Goal: Contribute content: Add original content to the website for others to see

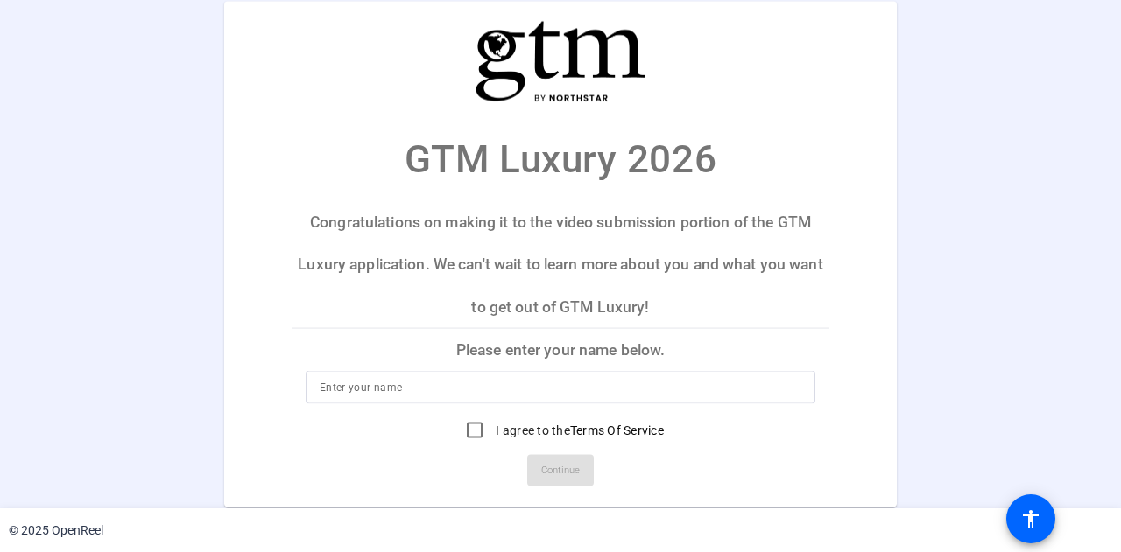
click at [355, 386] on input at bounding box center [560, 387] width 481 height 21
type input "[PERSON_NAME]"
click at [476, 432] on input "I agree to the Terms Of Service" at bounding box center [474, 430] width 35 height 35
checkbox input "true"
click at [541, 467] on span "Continue" at bounding box center [560, 471] width 39 height 26
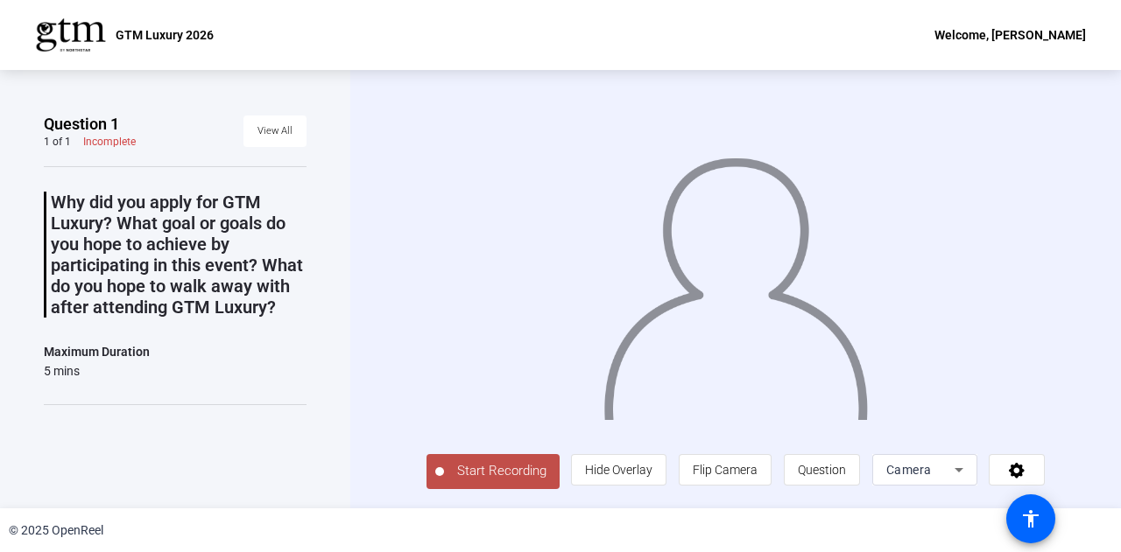
click at [480, 472] on span "Start Recording" at bounding box center [502, 471] width 116 height 20
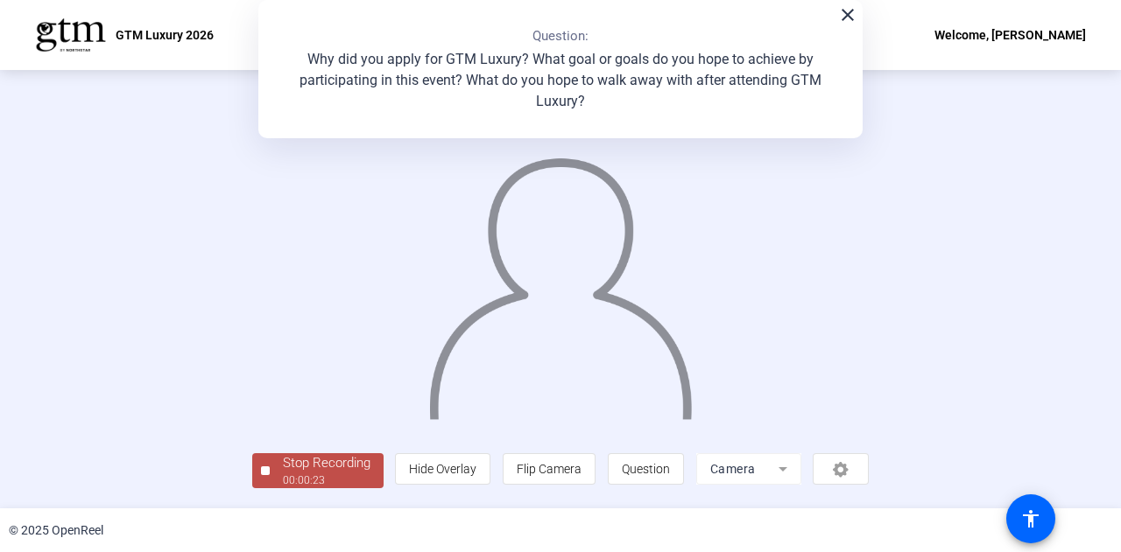
click at [317, 473] on div "00:00:23" at bounding box center [327, 481] width 88 height 16
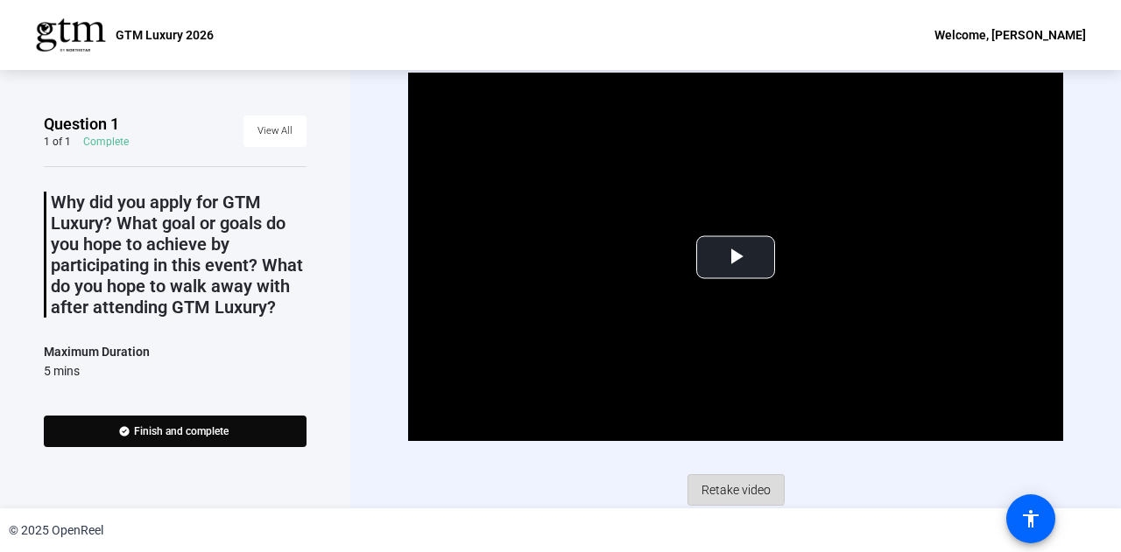
click at [728, 486] on span "Retake video" at bounding box center [735, 490] width 69 height 33
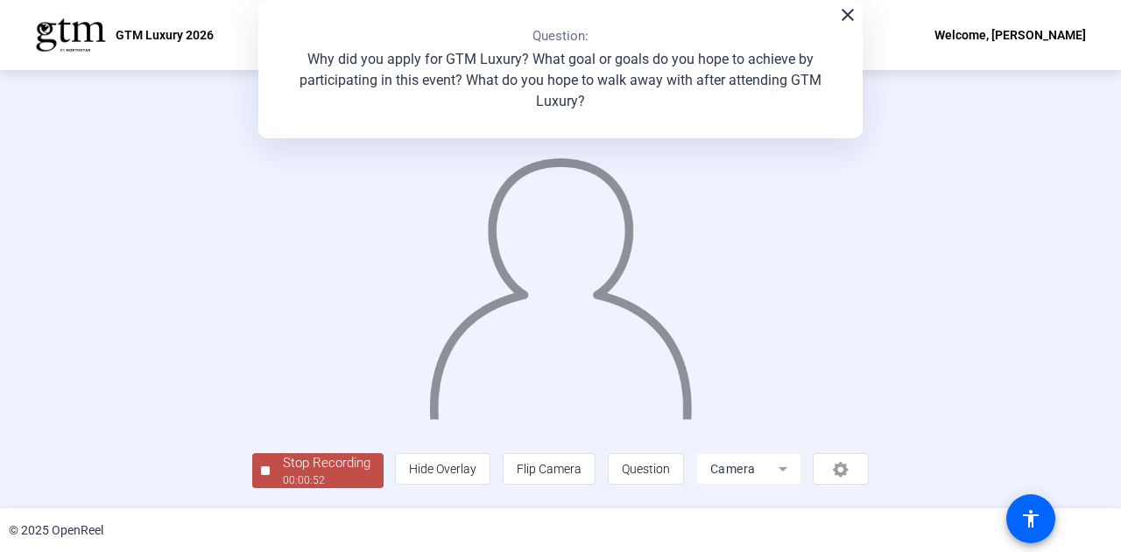
scroll to position [88, 0]
click at [283, 468] on div "Stop Recording" at bounding box center [327, 463] width 88 height 20
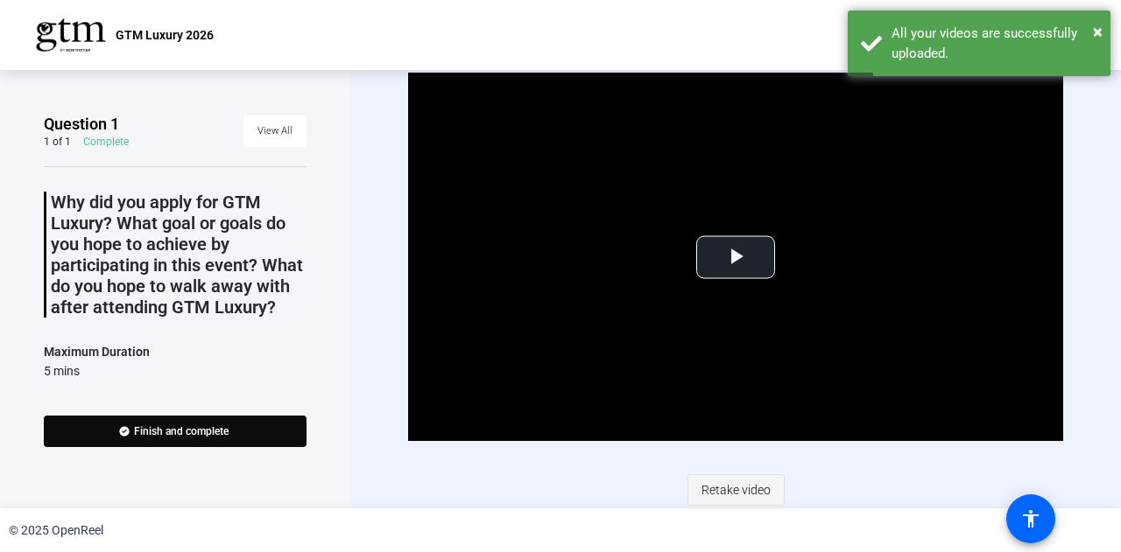
click at [717, 482] on span "Retake video" at bounding box center [735, 490] width 69 height 33
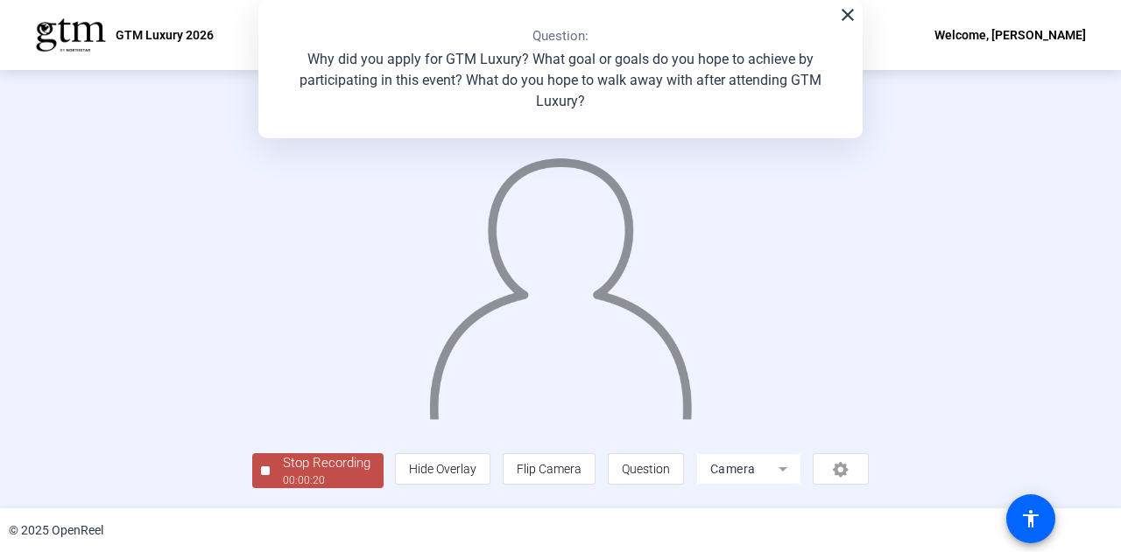
scroll to position [88, 0]
click at [283, 472] on div "Stop Recording" at bounding box center [327, 463] width 88 height 20
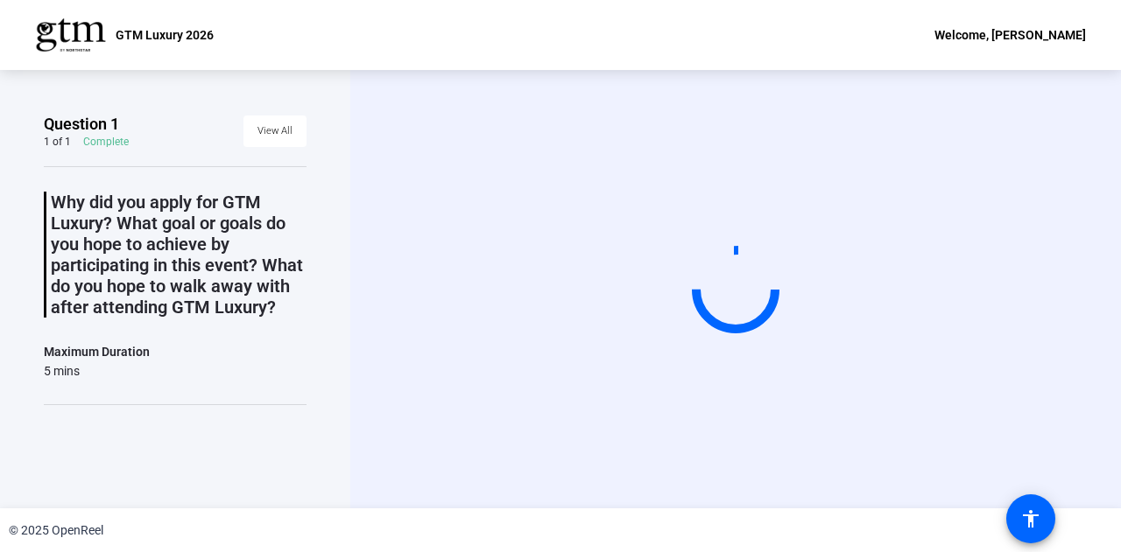
scroll to position [0, 0]
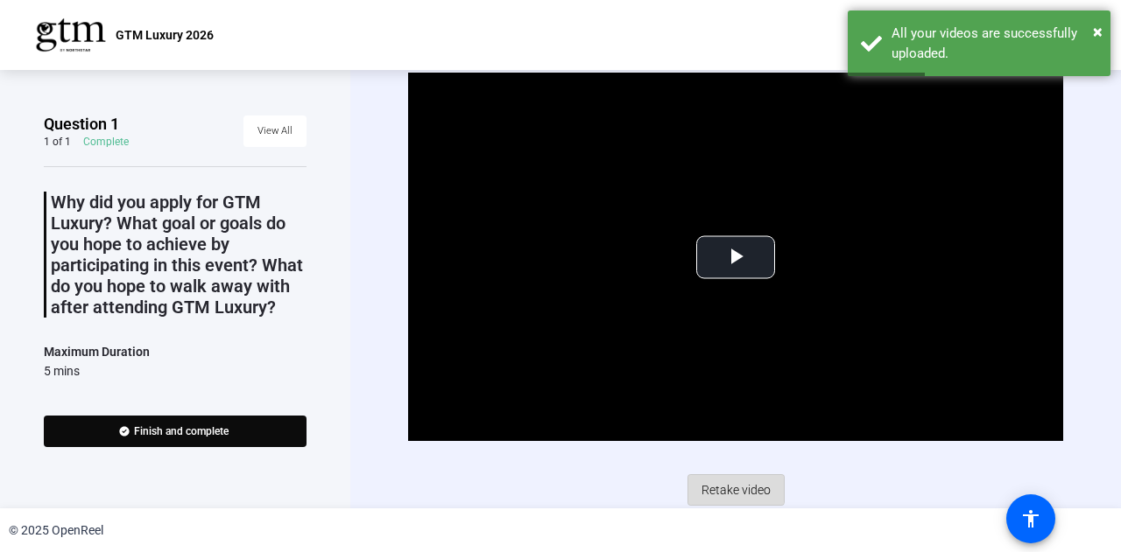
click at [730, 484] on span "Retake video" at bounding box center [735, 490] width 69 height 33
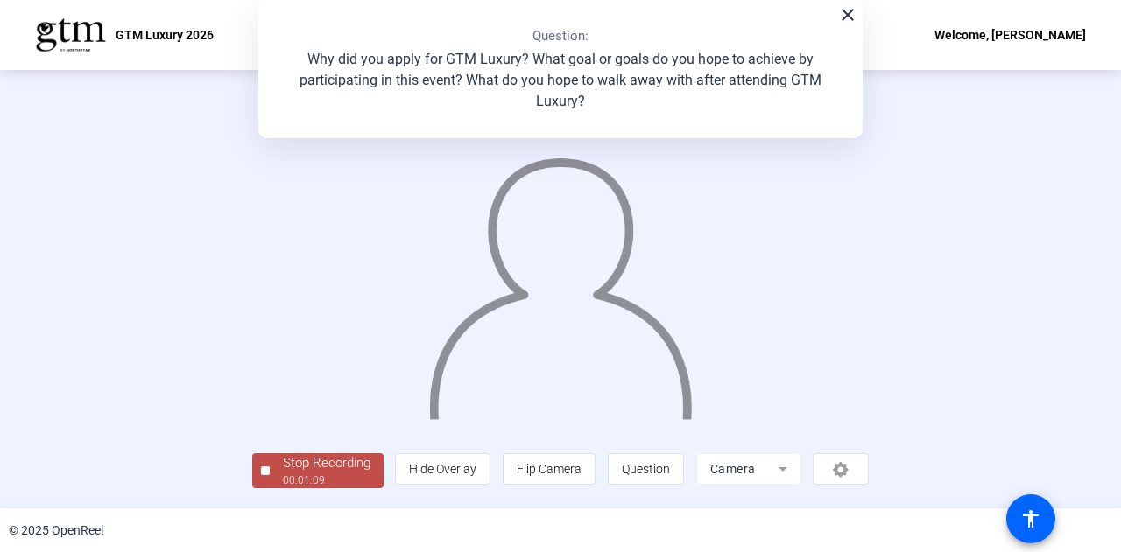
scroll to position [88, 0]
click at [283, 471] on div "Stop Recording" at bounding box center [327, 463] width 88 height 20
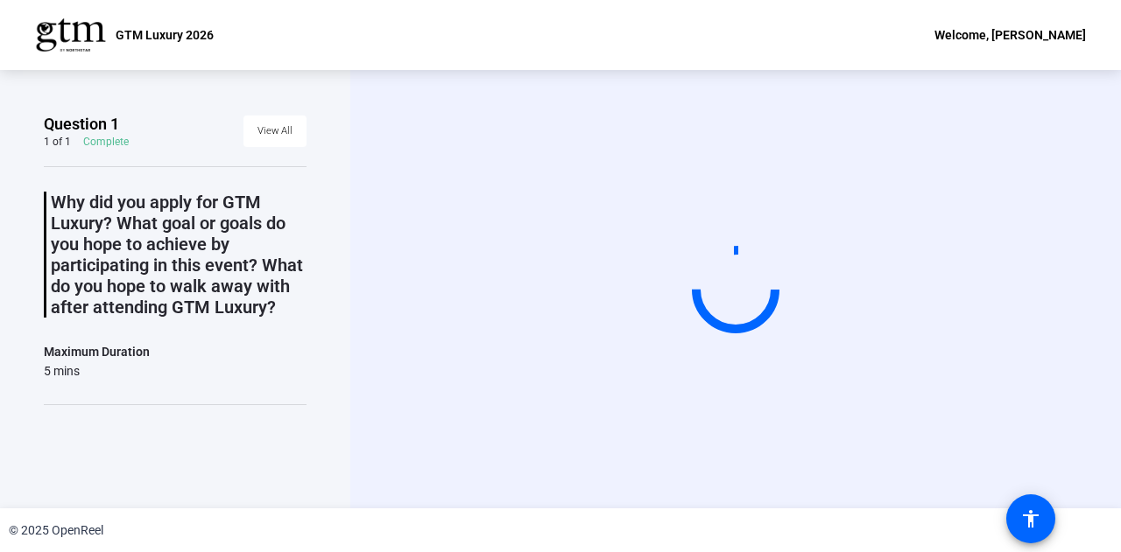
scroll to position [0, 0]
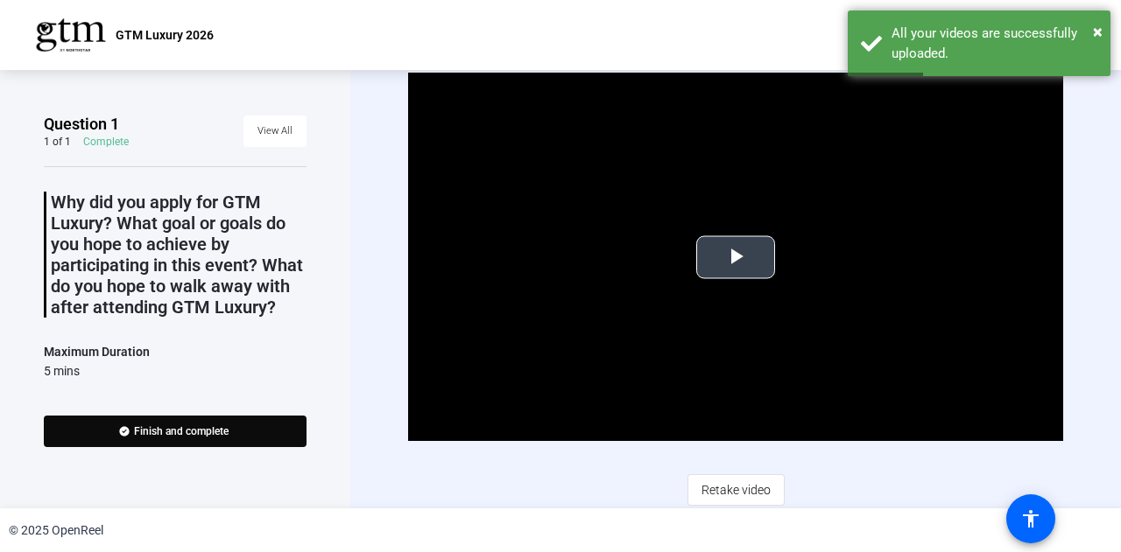
click at [735, 257] on span "Video Player" at bounding box center [735, 257] width 0 height 0
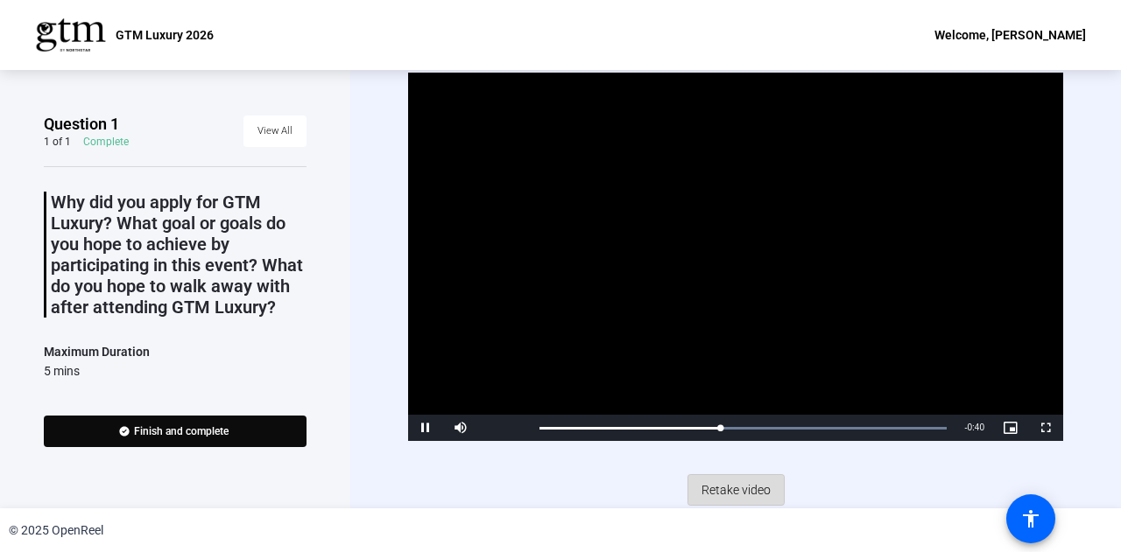
click at [720, 481] on span "Retake video" at bounding box center [735, 490] width 69 height 33
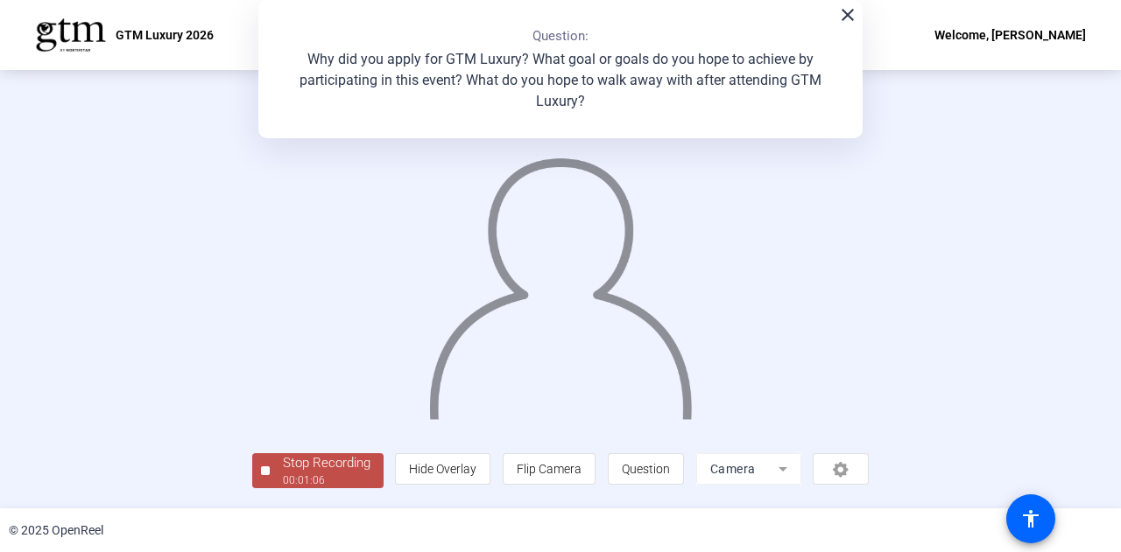
scroll to position [88, 0]
click at [283, 486] on div "00:01:08" at bounding box center [327, 481] width 88 height 16
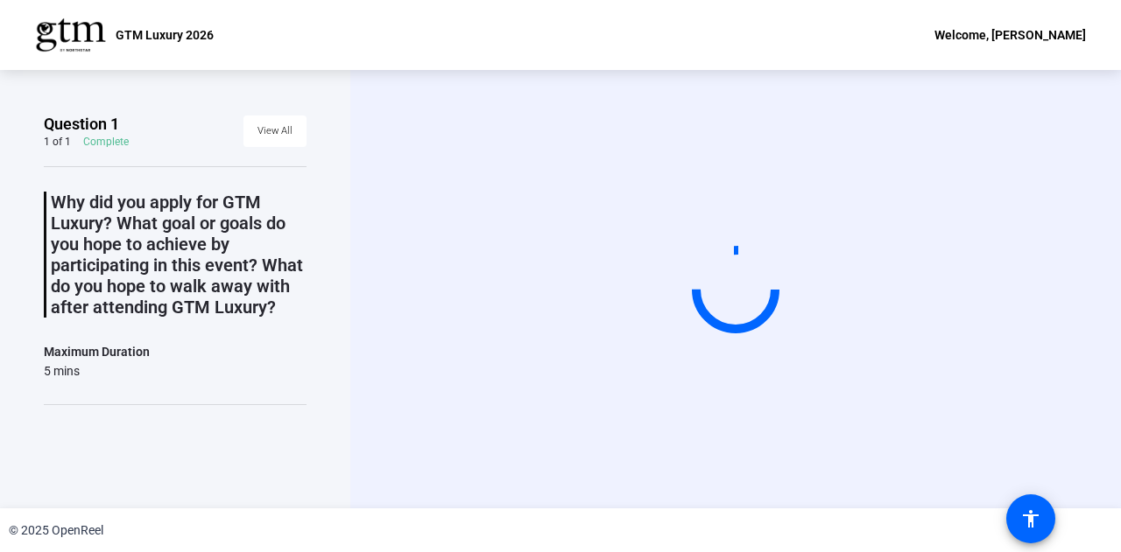
scroll to position [0, 0]
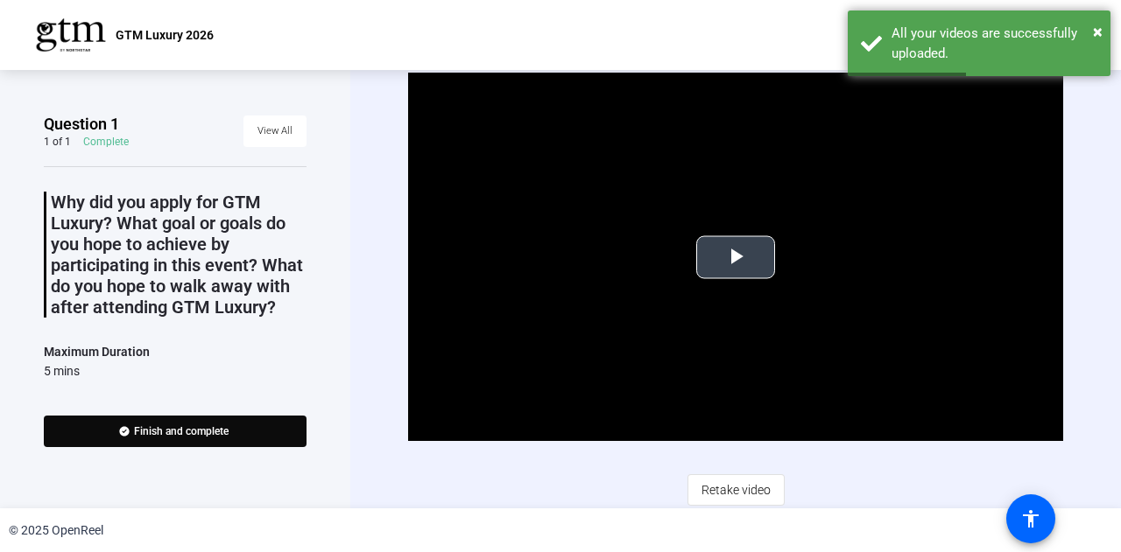
click at [735, 257] on span "Video Player" at bounding box center [735, 257] width 0 height 0
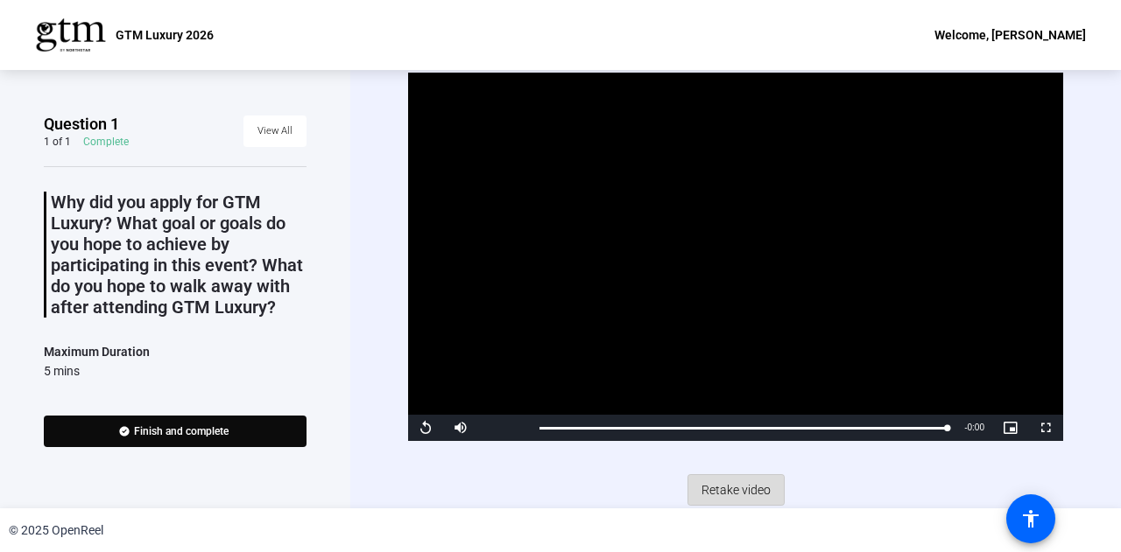
click at [726, 488] on span "Retake video" at bounding box center [735, 490] width 69 height 33
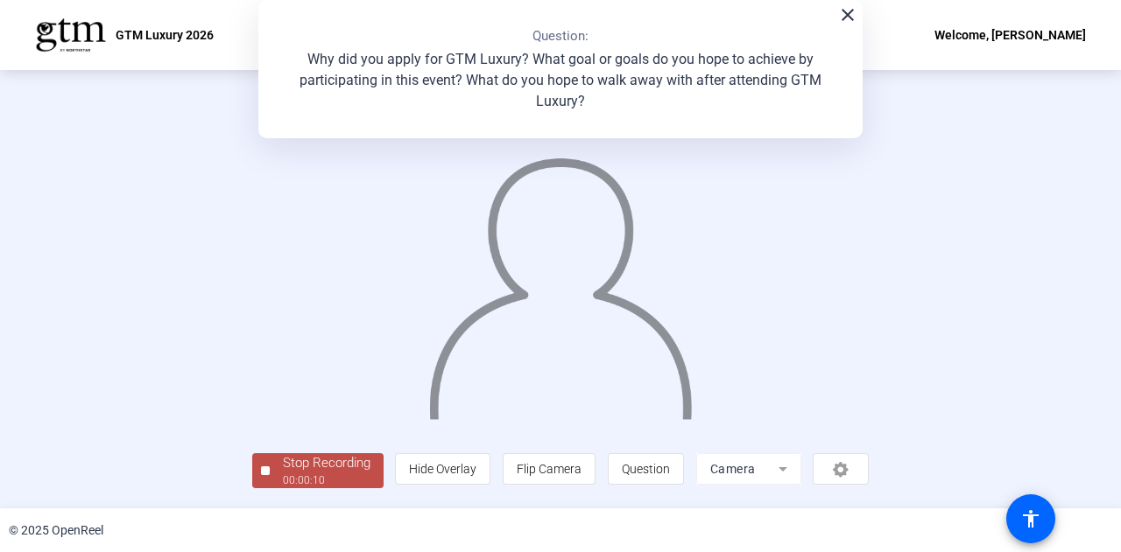
scroll to position [88, 0]
click at [283, 488] on div "00:00:11" at bounding box center [327, 481] width 88 height 16
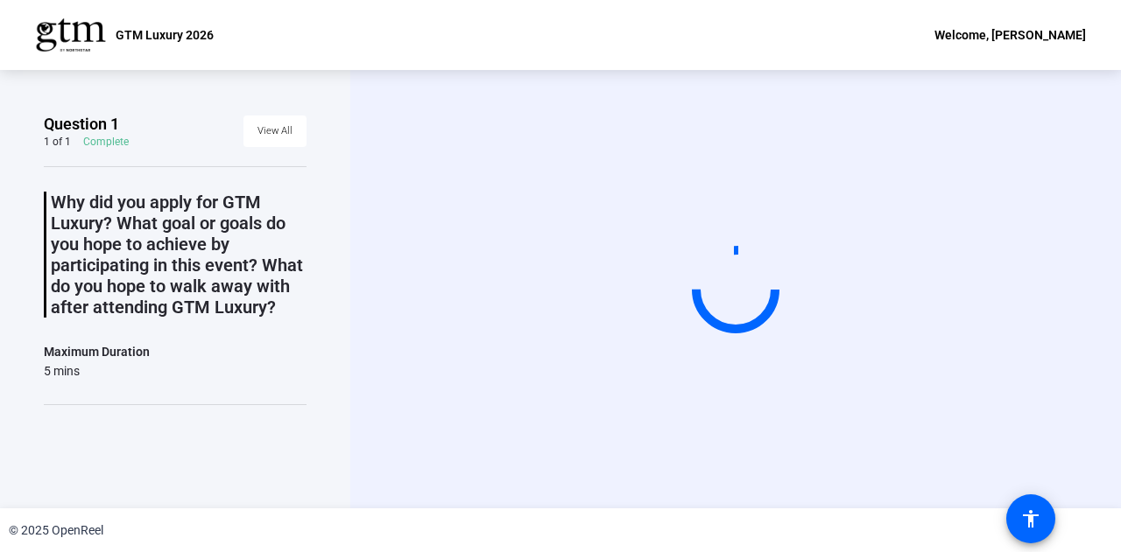
scroll to position [0, 0]
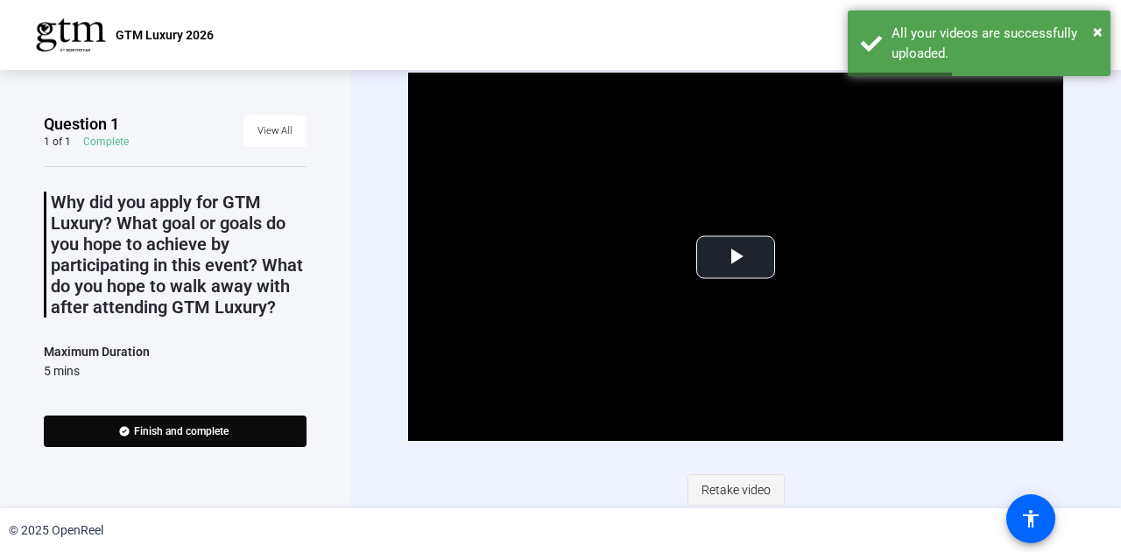
click at [718, 489] on span "Retake video" at bounding box center [735, 490] width 69 height 33
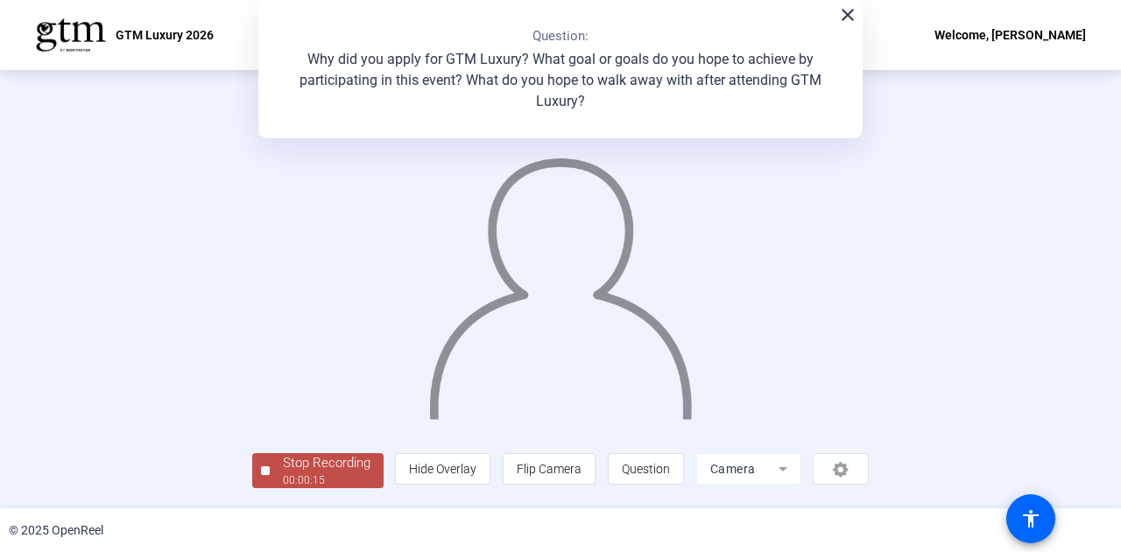
scroll to position [88, 0]
click at [283, 467] on div "Stop Recording" at bounding box center [327, 463] width 88 height 20
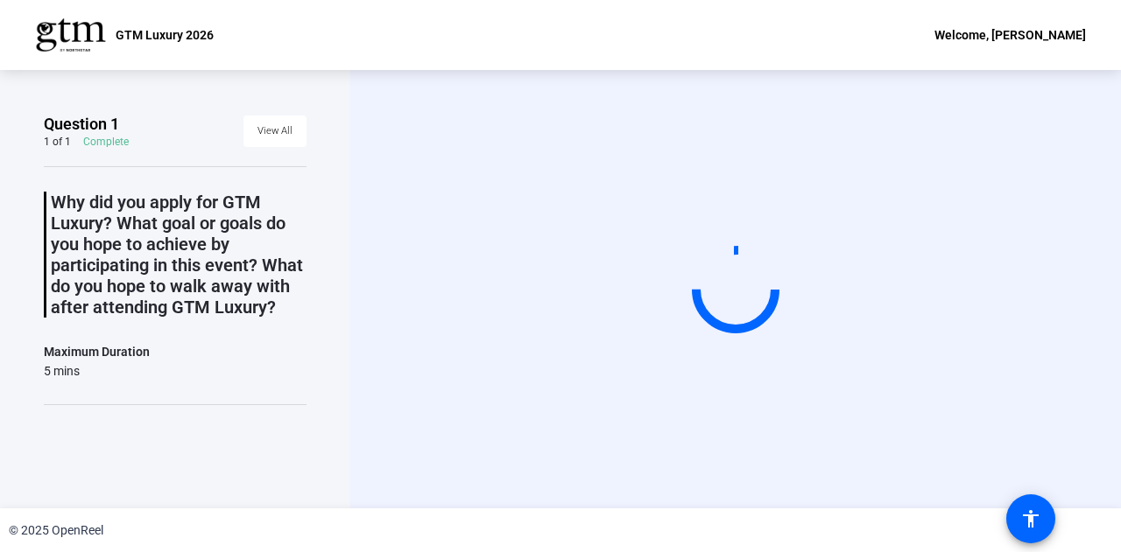
scroll to position [0, 0]
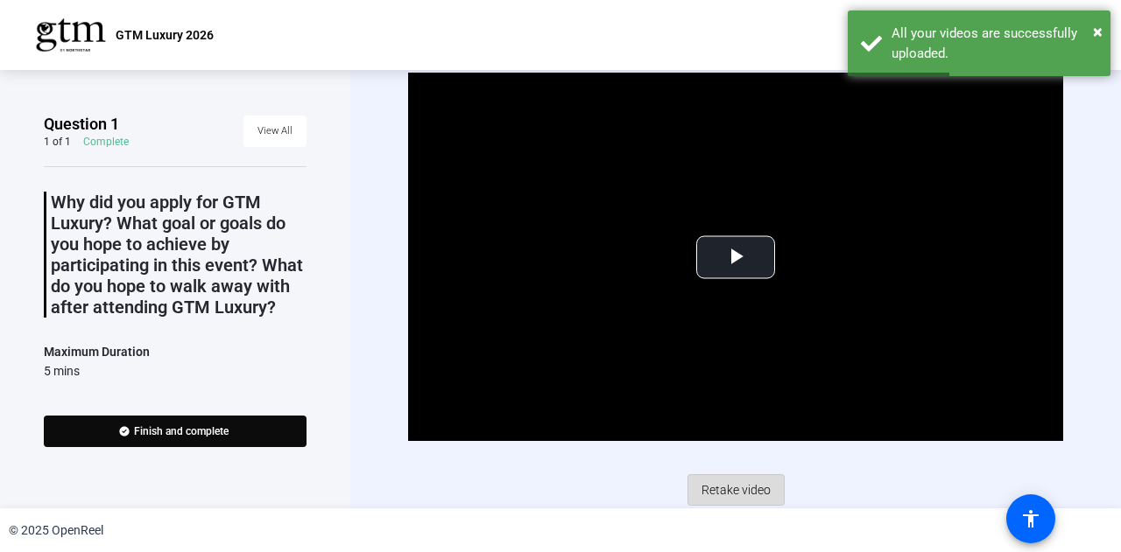
click at [726, 491] on span "Retake video" at bounding box center [735, 490] width 69 height 33
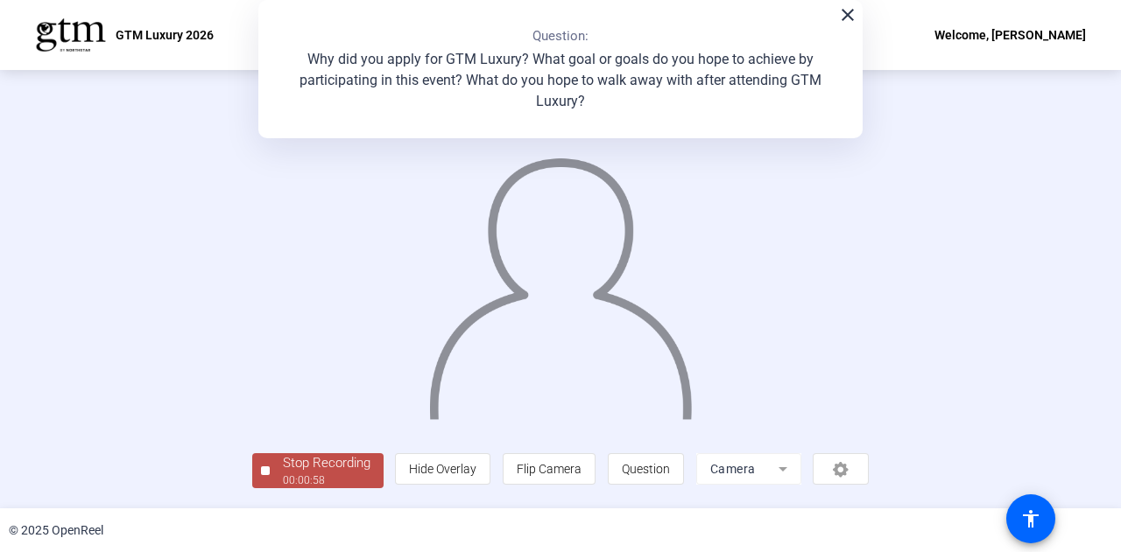
scroll to position [88, 0]
click at [283, 474] on div "Stop Recording" at bounding box center [327, 463] width 88 height 20
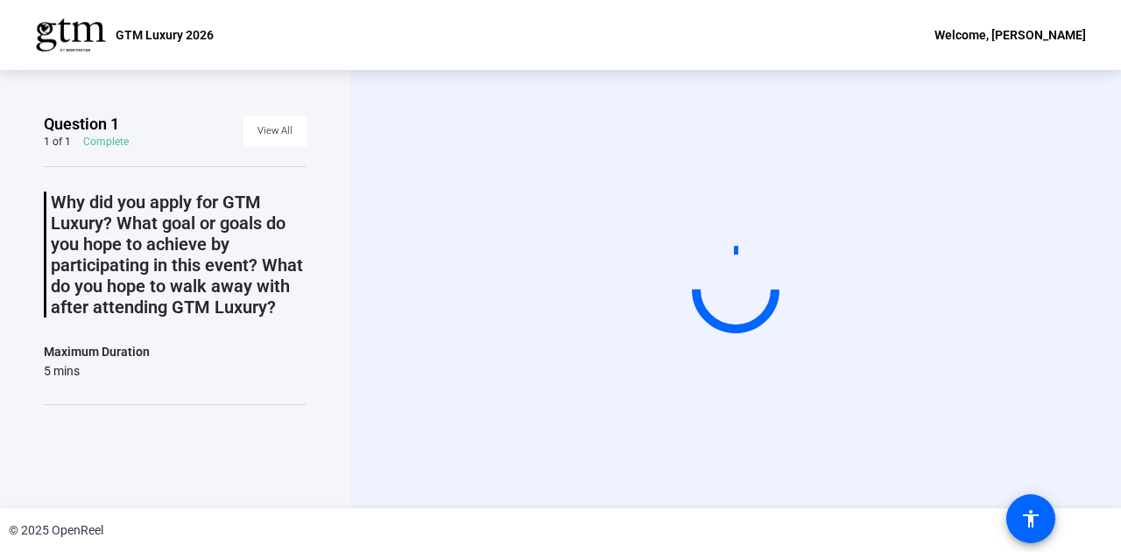
scroll to position [0, 0]
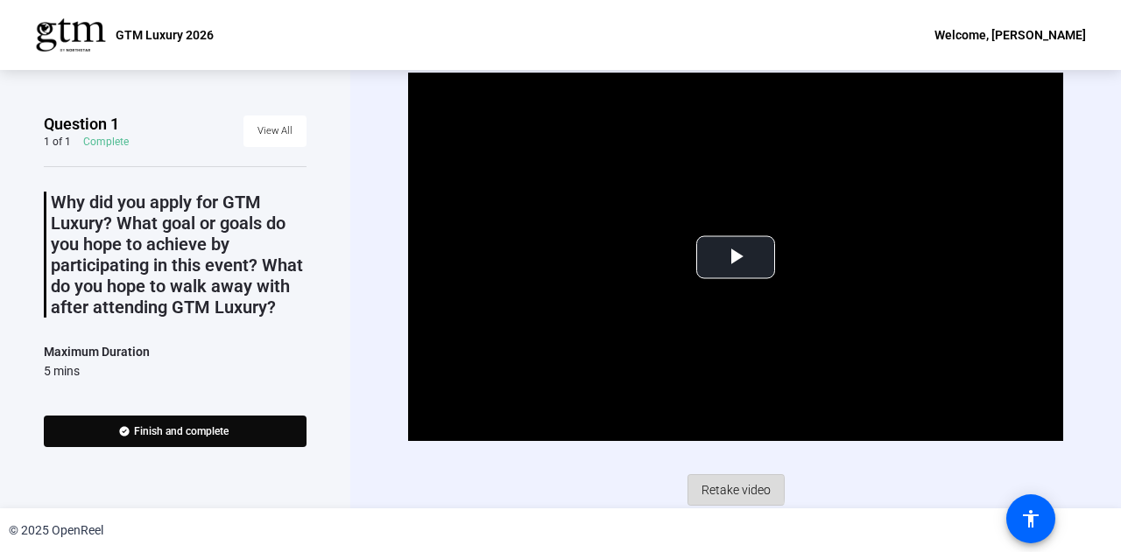
click at [714, 487] on span "Retake video" at bounding box center [735, 490] width 69 height 33
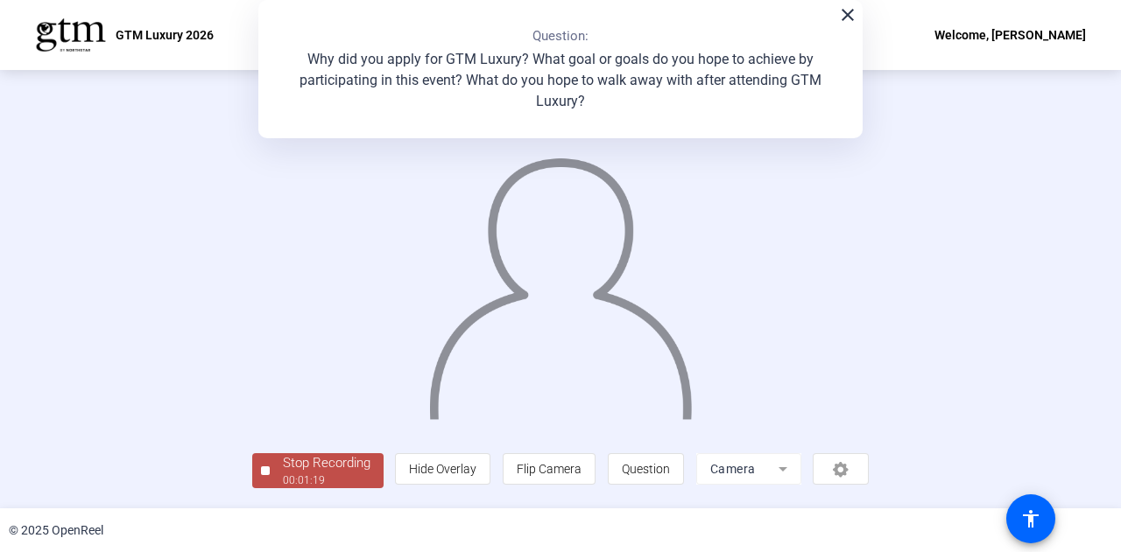
scroll to position [88, 0]
click at [283, 467] on div "Stop Recording" at bounding box center [327, 463] width 88 height 20
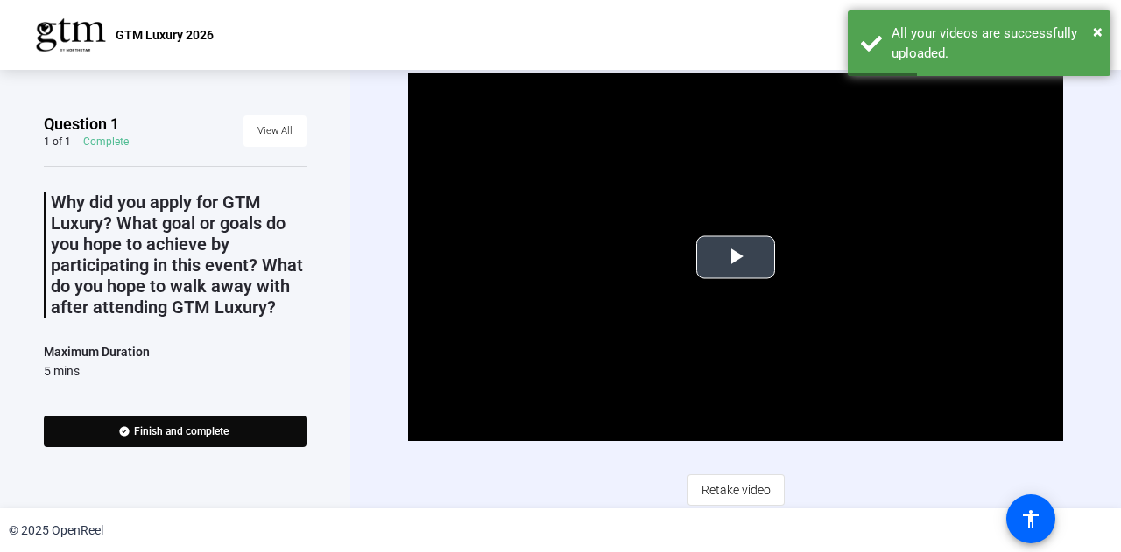
click at [735, 257] on span "Video Player" at bounding box center [735, 257] width 0 height 0
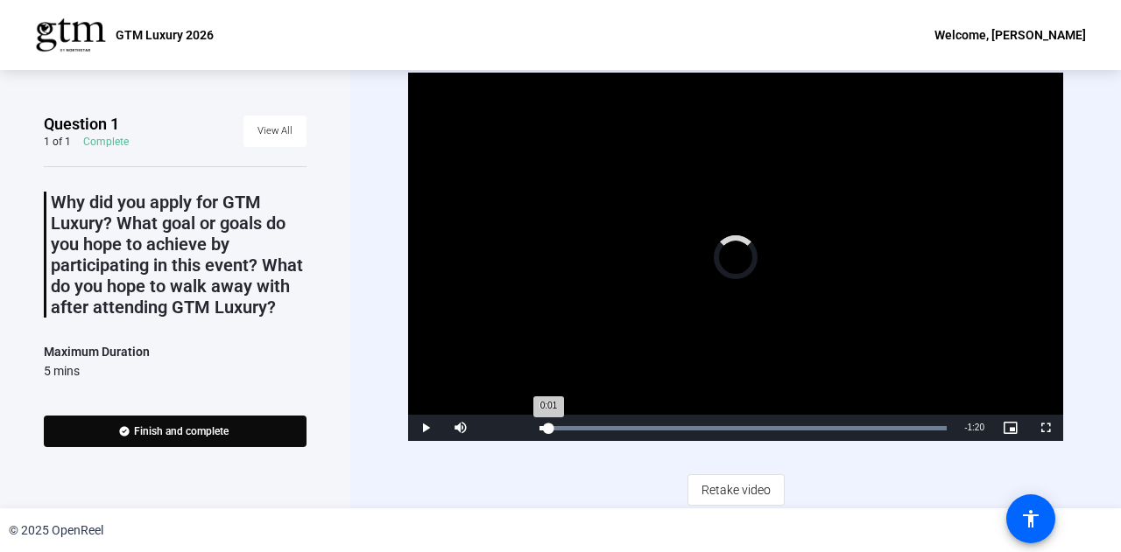
drag, startPoint x: 941, startPoint y: 421, endPoint x: 545, endPoint y: 419, distance: 395.7
click at [545, 426] on div "0:01" at bounding box center [543, 428] width 9 height 4
drag, startPoint x: 545, startPoint y: 425, endPoint x: 536, endPoint y: 430, distance: 10.2
click at [539, 430] on div "0:00" at bounding box center [540, 428] width 3 height 4
click at [425, 428] on span "Video Player" at bounding box center [425, 428] width 35 height 0
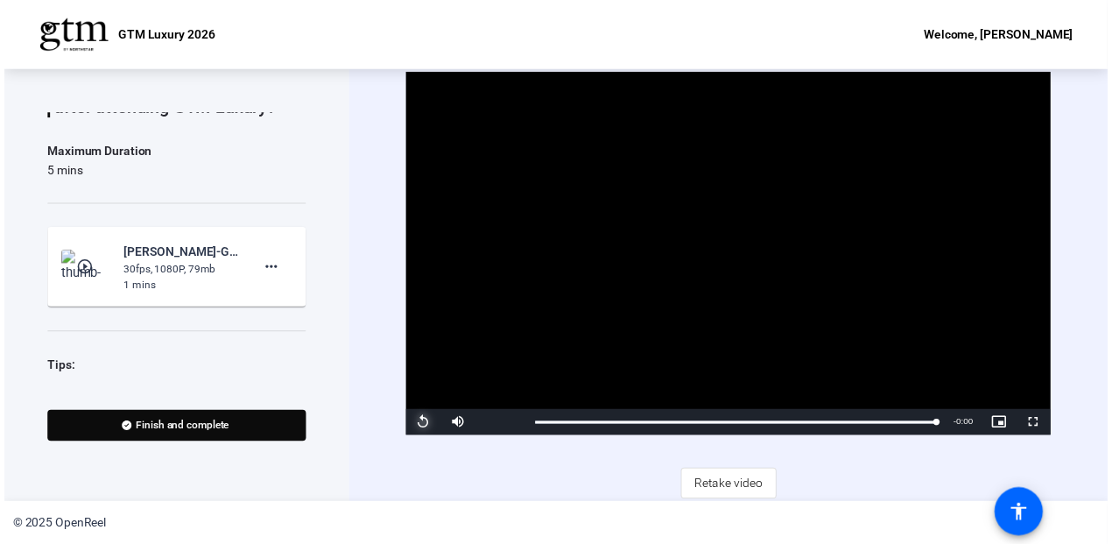
scroll to position [214, 0]
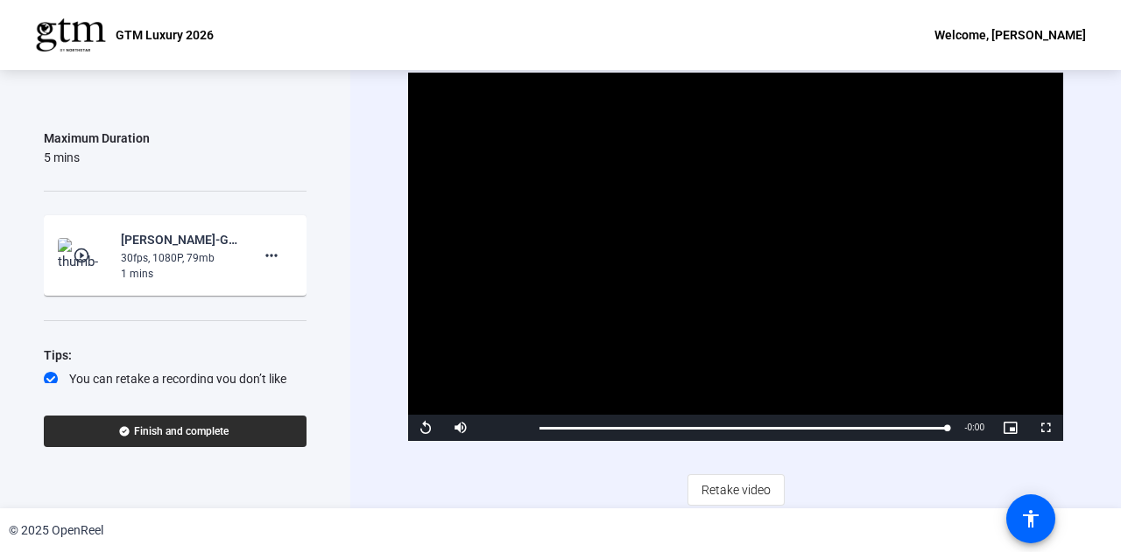
click at [151, 427] on span "Finish and complete" at bounding box center [181, 432] width 95 height 14
